Goal: Task Accomplishment & Management: Use online tool/utility

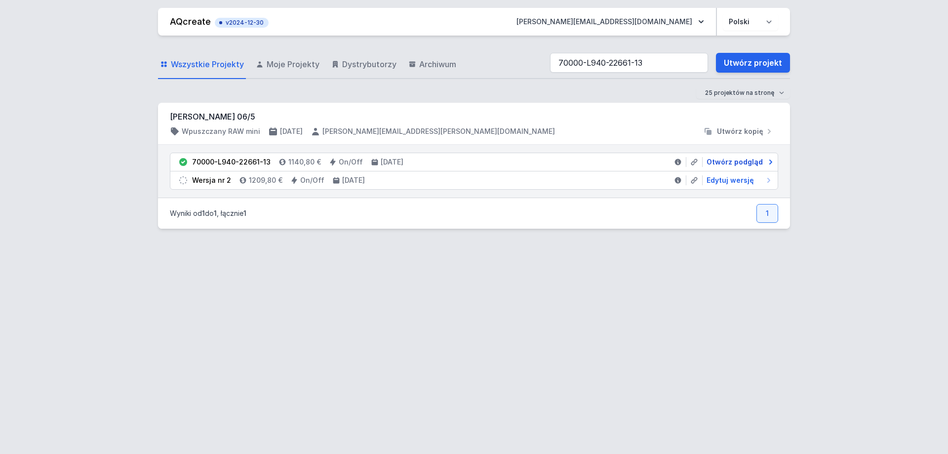
type input "70000-L940-22661-13"
click at [732, 163] on span "Otwórz podgląd" at bounding box center [735, 162] width 56 height 10
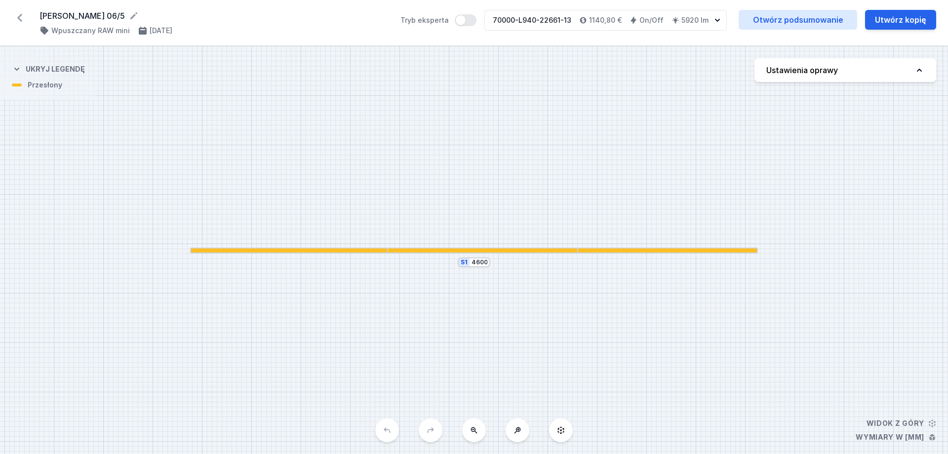
click at [606, 252] on div at bounding box center [667, 250] width 179 height 4
click at [599, 249] on div at bounding box center [667, 250] width 179 height 4
click at [810, 20] on link "Otwórz podsumowanie" at bounding box center [798, 20] width 119 height 20
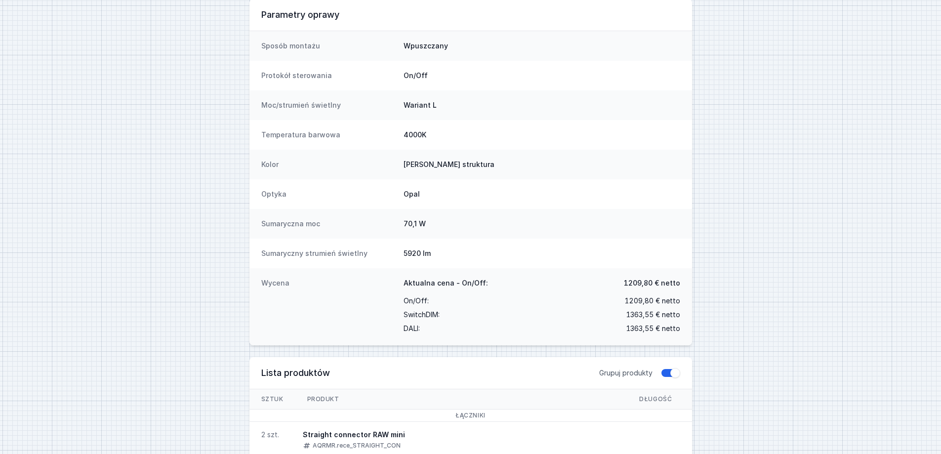
scroll to position [14, 0]
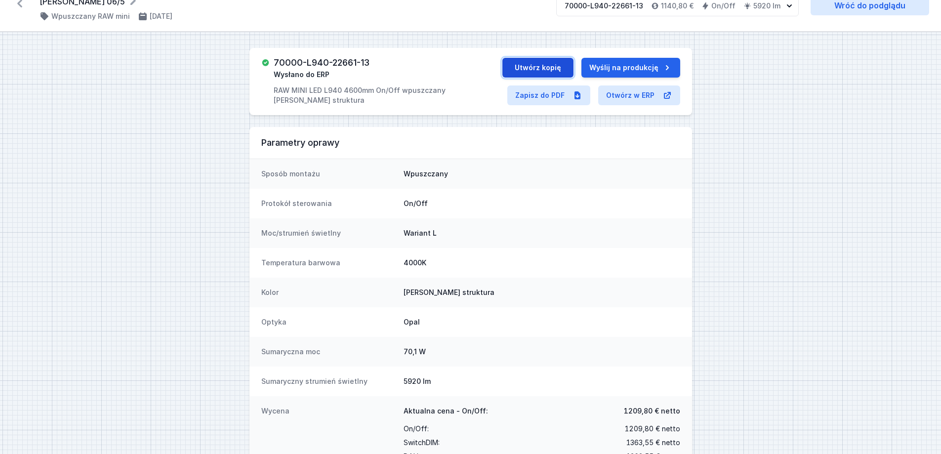
click at [534, 69] on button "Utwórz kopię" at bounding box center [537, 68] width 71 height 20
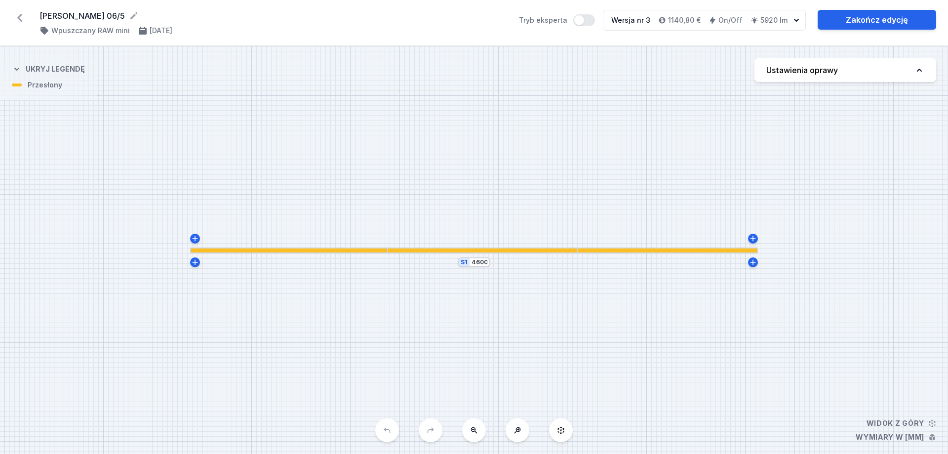
click at [472, 253] on div at bounding box center [483, 250] width 191 height 6
click at [470, 249] on div at bounding box center [483, 250] width 191 height 4
click at [683, 252] on div at bounding box center [667, 250] width 179 height 4
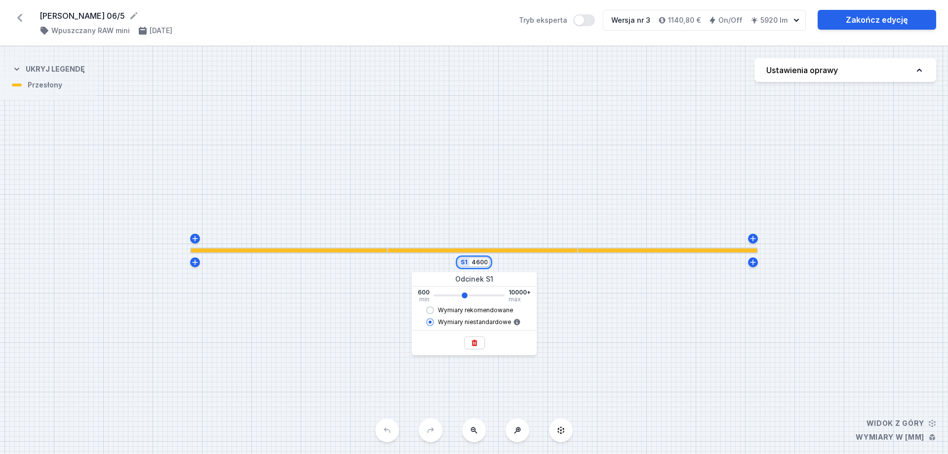
click at [478, 264] on input "4600" at bounding box center [480, 262] width 16 height 8
click at [549, 250] on div at bounding box center [483, 250] width 191 height 4
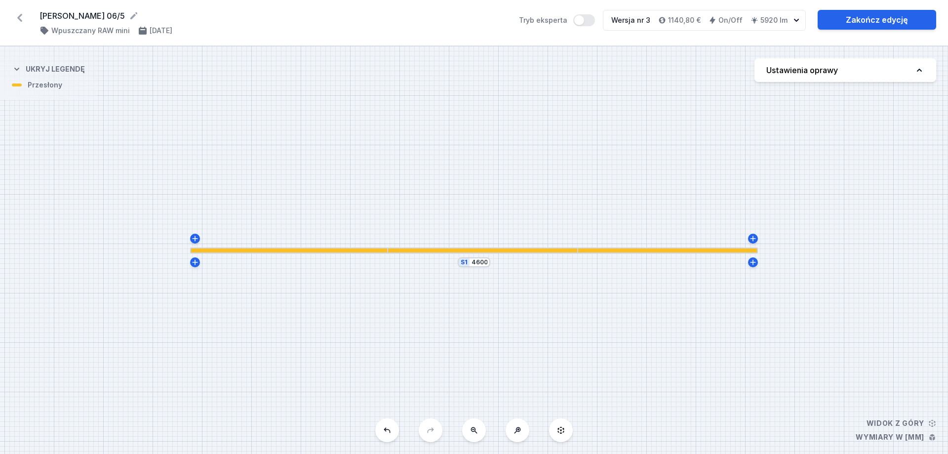
click at [545, 244] on div "S1 4600" at bounding box center [474, 249] width 948 height 407
click at [545, 249] on div at bounding box center [482, 250] width 191 height 4
click at [544, 249] on div at bounding box center [482, 250] width 191 height 4
click at [483, 264] on input "4600" at bounding box center [479, 262] width 16 height 8
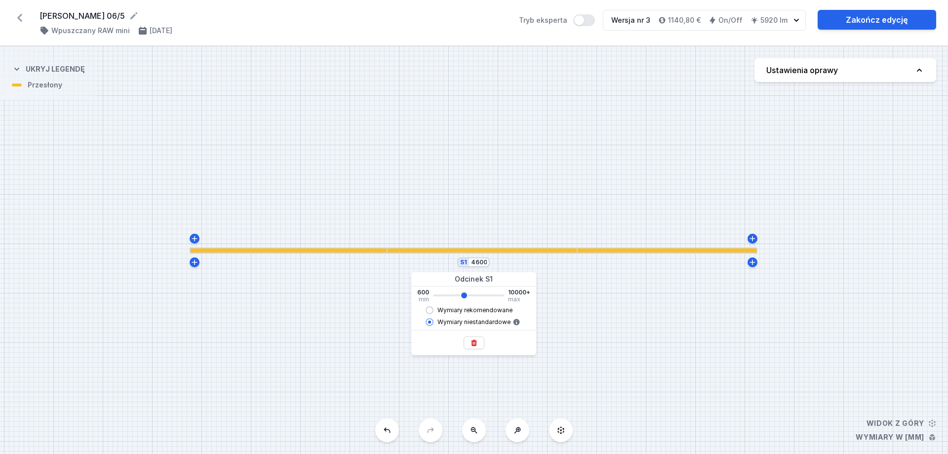
click at [638, 292] on div "S1 4600" at bounding box center [474, 249] width 948 height 407
